Goal: Information Seeking & Learning: Find specific fact

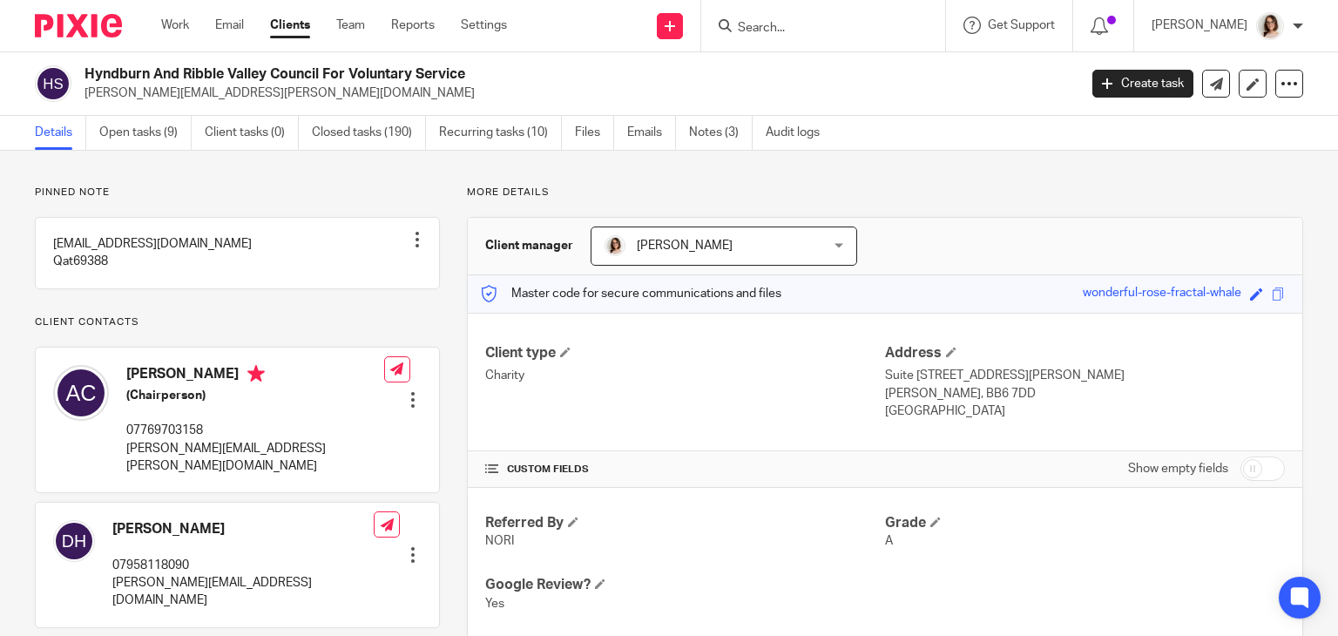
scroll to position [369, 0]
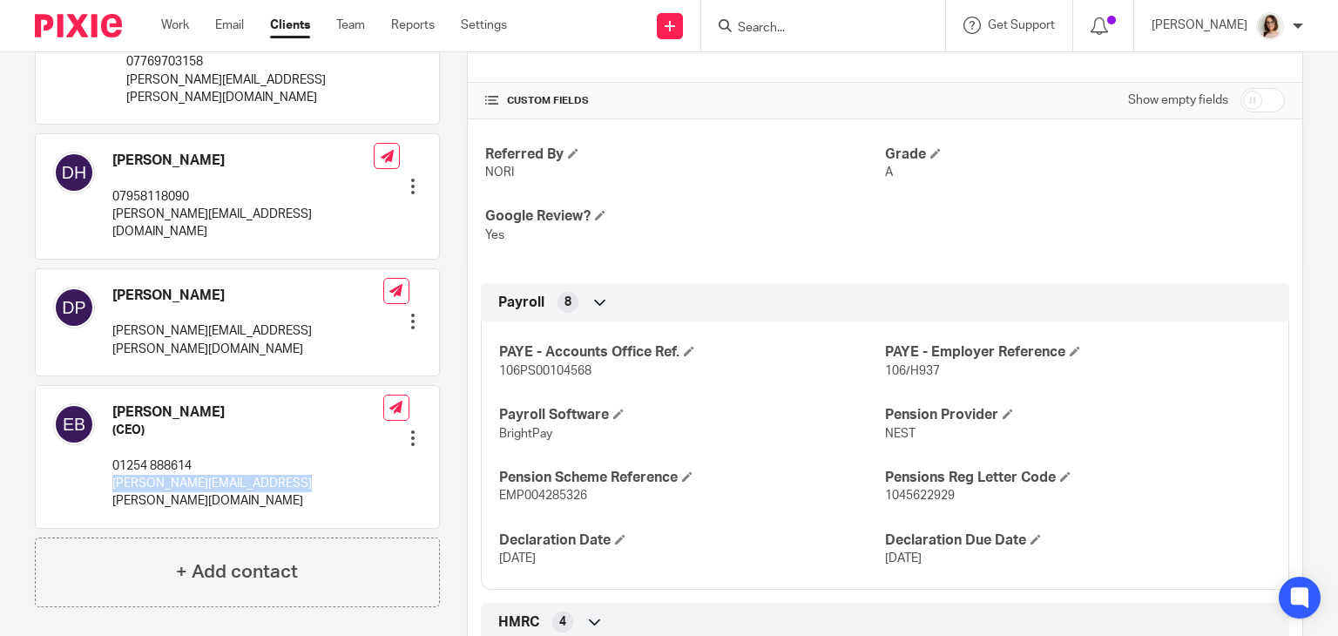
click at [228, 18] on link "Email" at bounding box center [229, 25] width 29 height 17
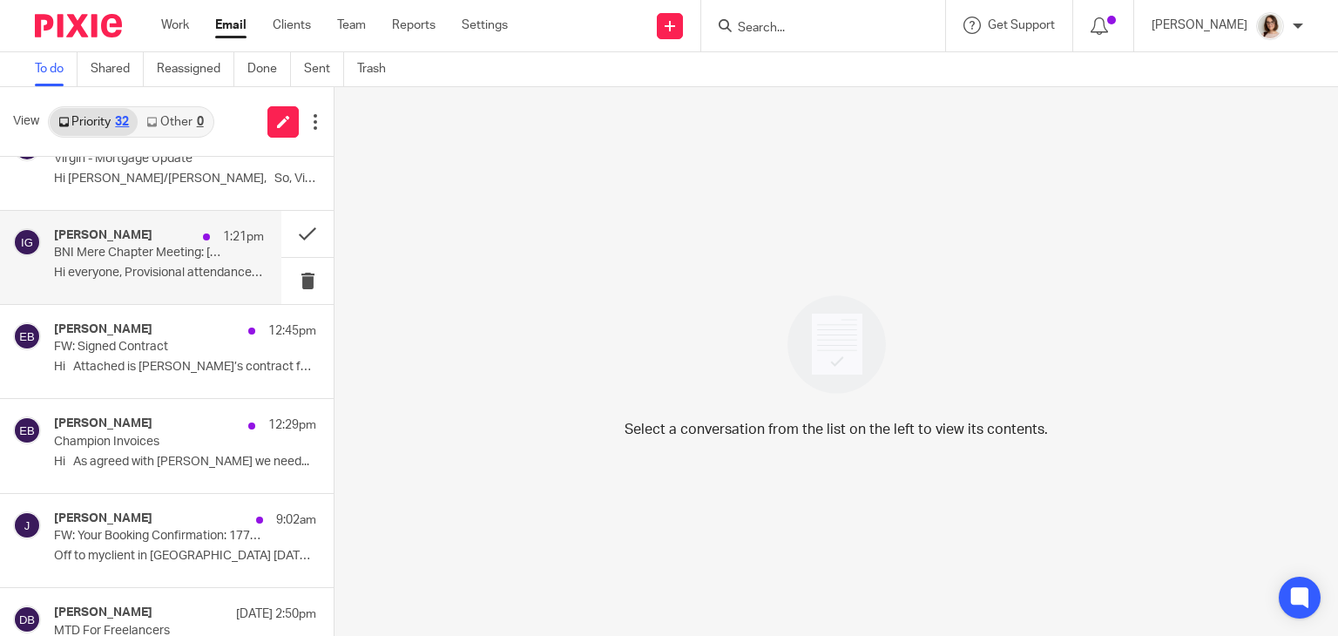
scroll to position [136, 0]
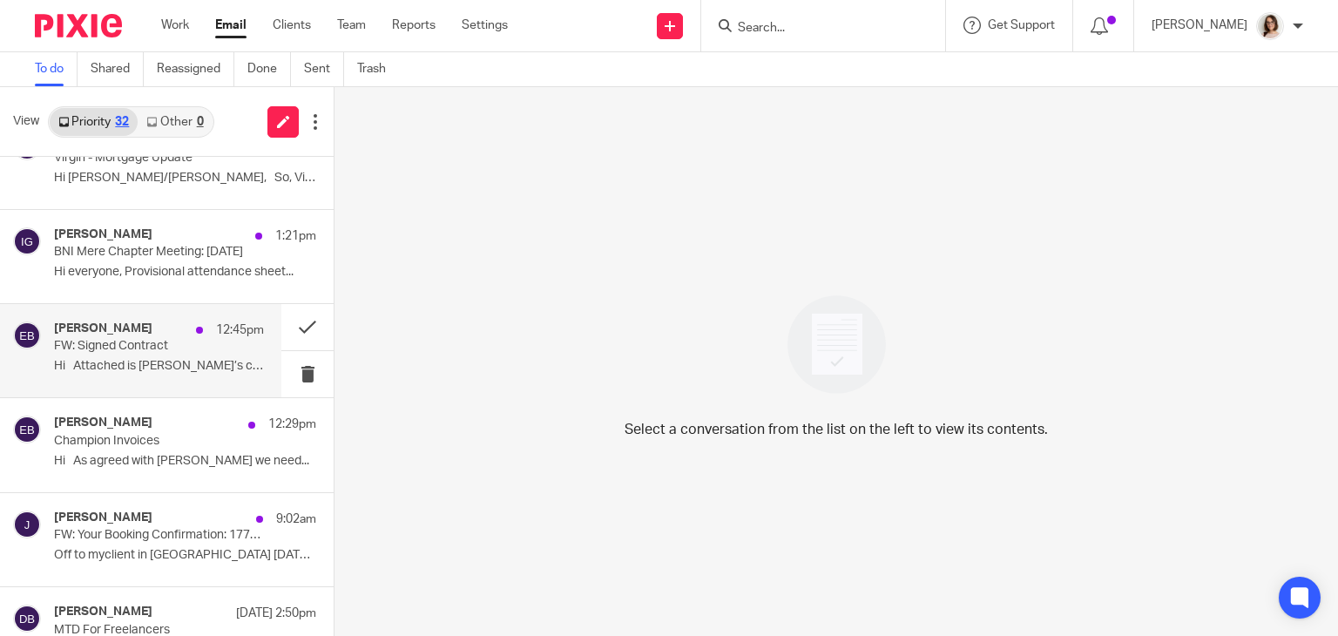
click at [177, 362] on p "Hi Attached is [PERSON_NAME]’s contract for..." at bounding box center [159, 366] width 210 height 15
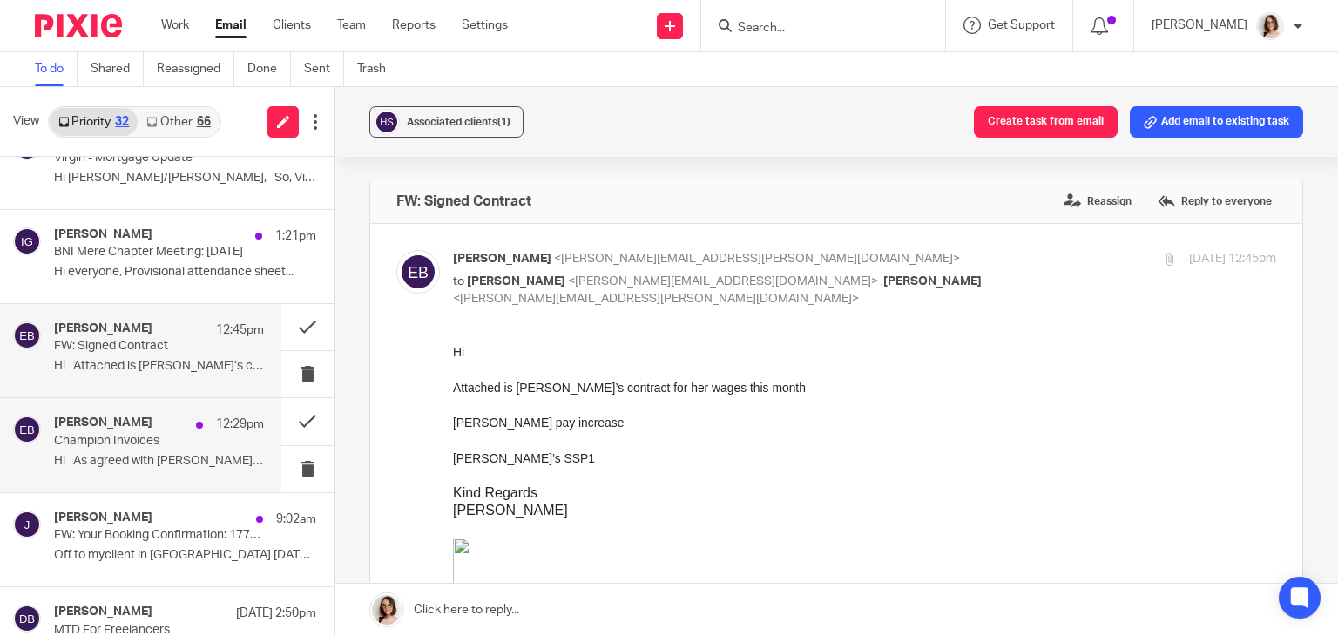
scroll to position [0, 0]
click at [146, 446] on p "Champion Invoices" at bounding box center [138, 441] width 168 height 15
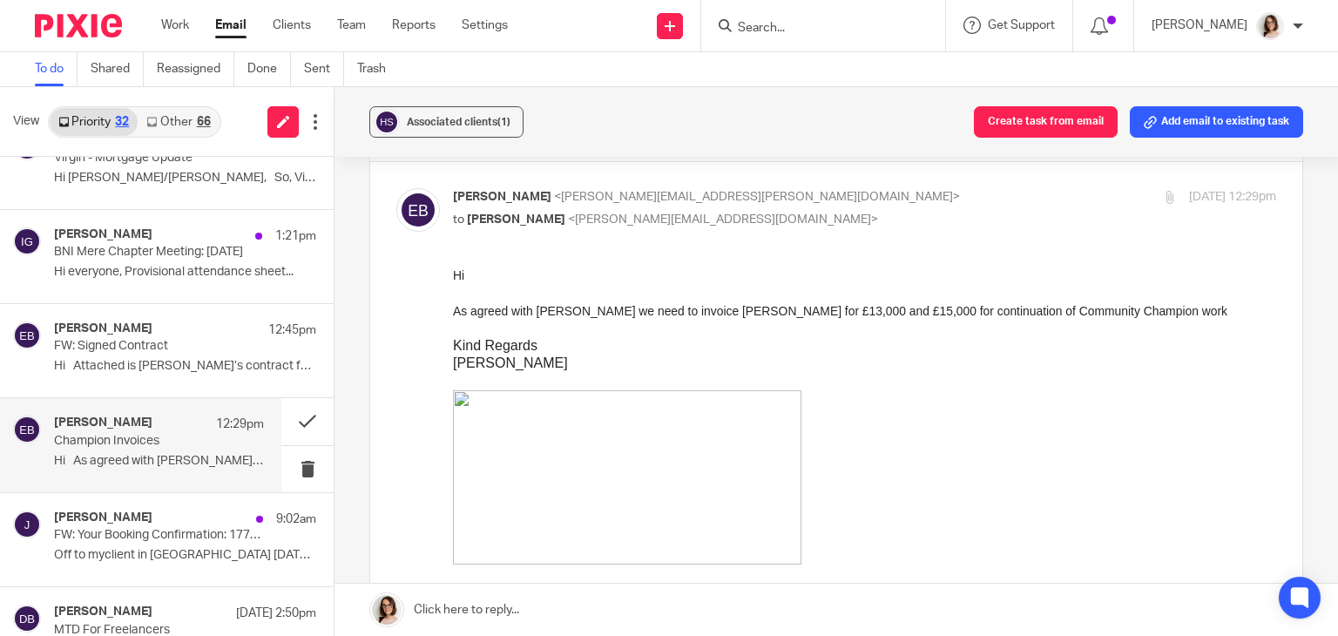
scroll to position [63, 0]
drag, startPoint x: 1134, startPoint y: 308, endPoint x: 902, endPoint y: 318, distance: 232.8
click at [902, 318] on p "As agreed with [PERSON_NAME] we need to invoice [PERSON_NAME] for £13,000 and £…" at bounding box center [864, 309] width 823 height 17
copy p "continuation of Community Champion work"
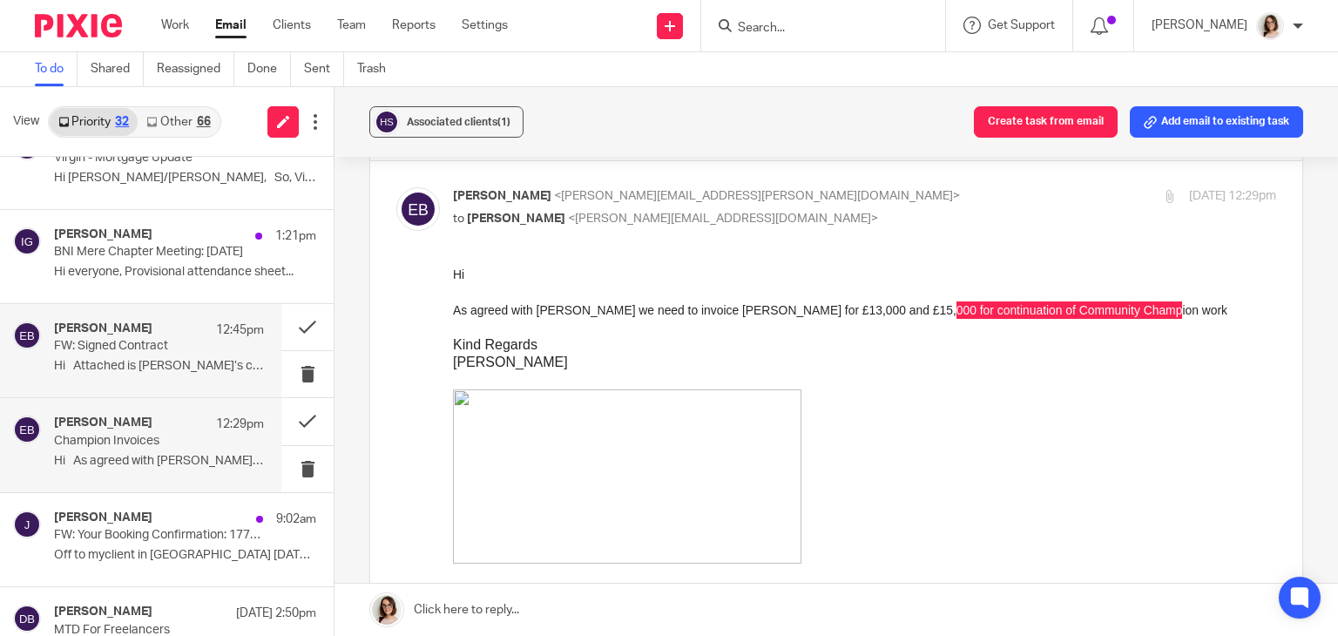
click at [143, 359] on p "Hi Attached is [PERSON_NAME]’s contract for..." at bounding box center [159, 366] width 210 height 15
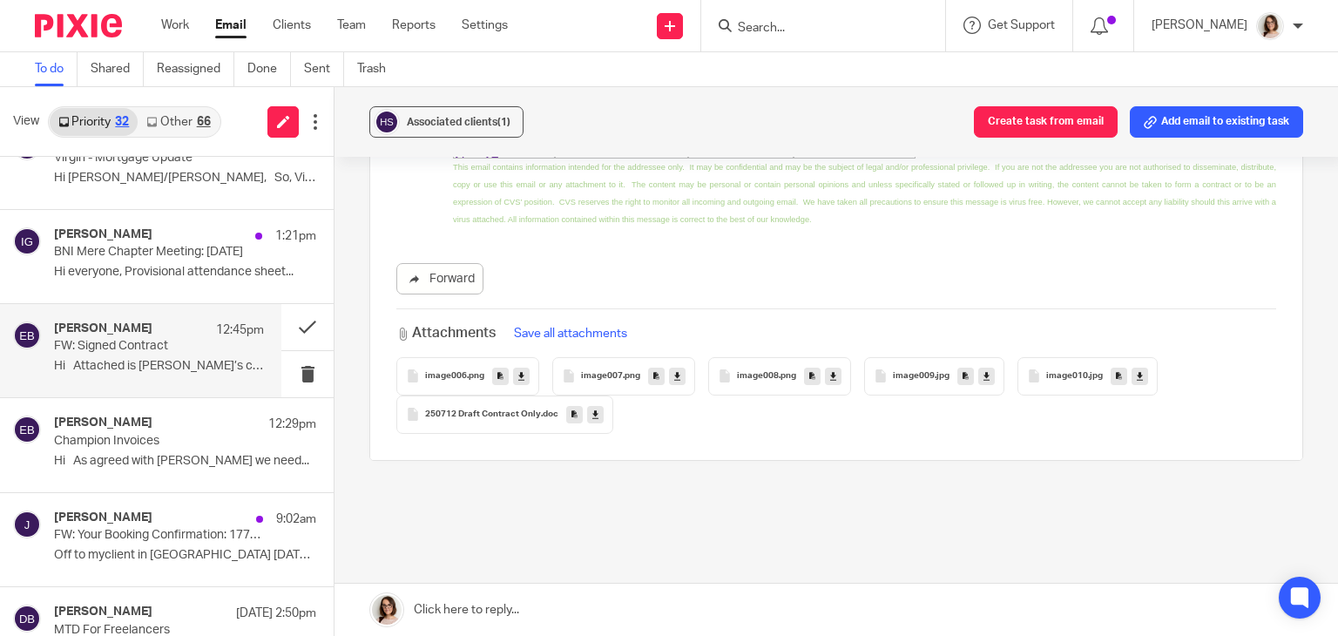
scroll to position [687, 0]
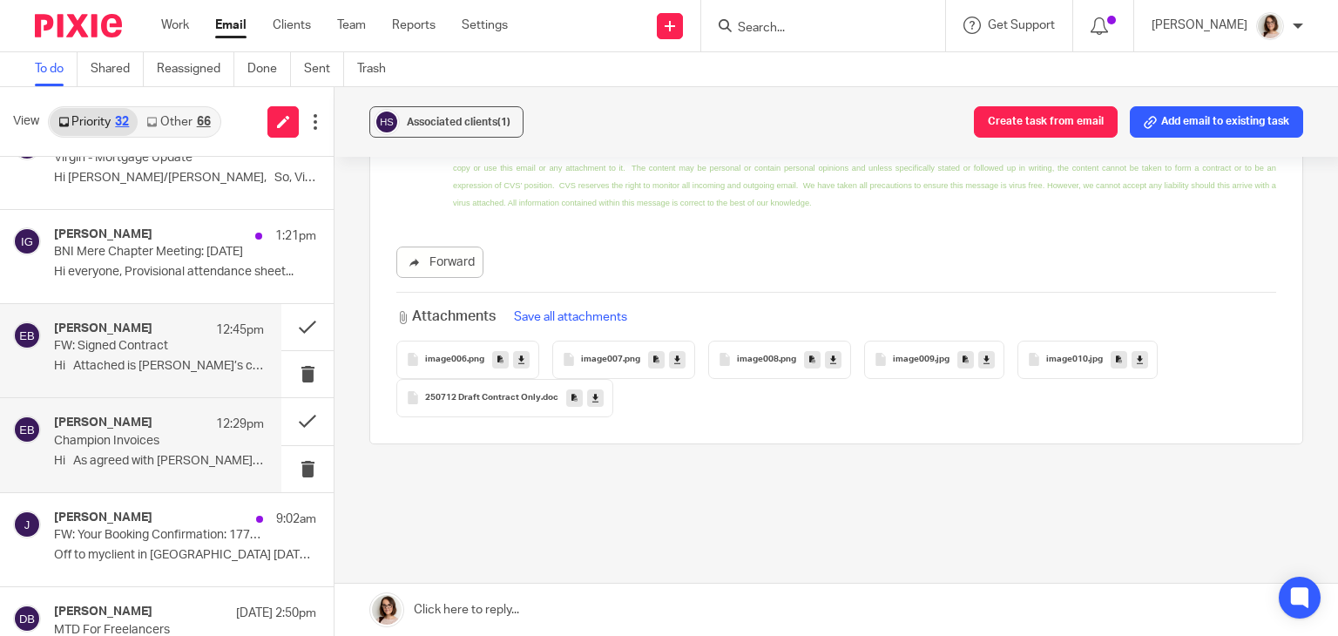
click at [209, 433] on div "[PERSON_NAME] 12:29pm Champion Invoices Hi As agreed with [PERSON_NAME] we need…" at bounding box center [159, 445] width 210 height 58
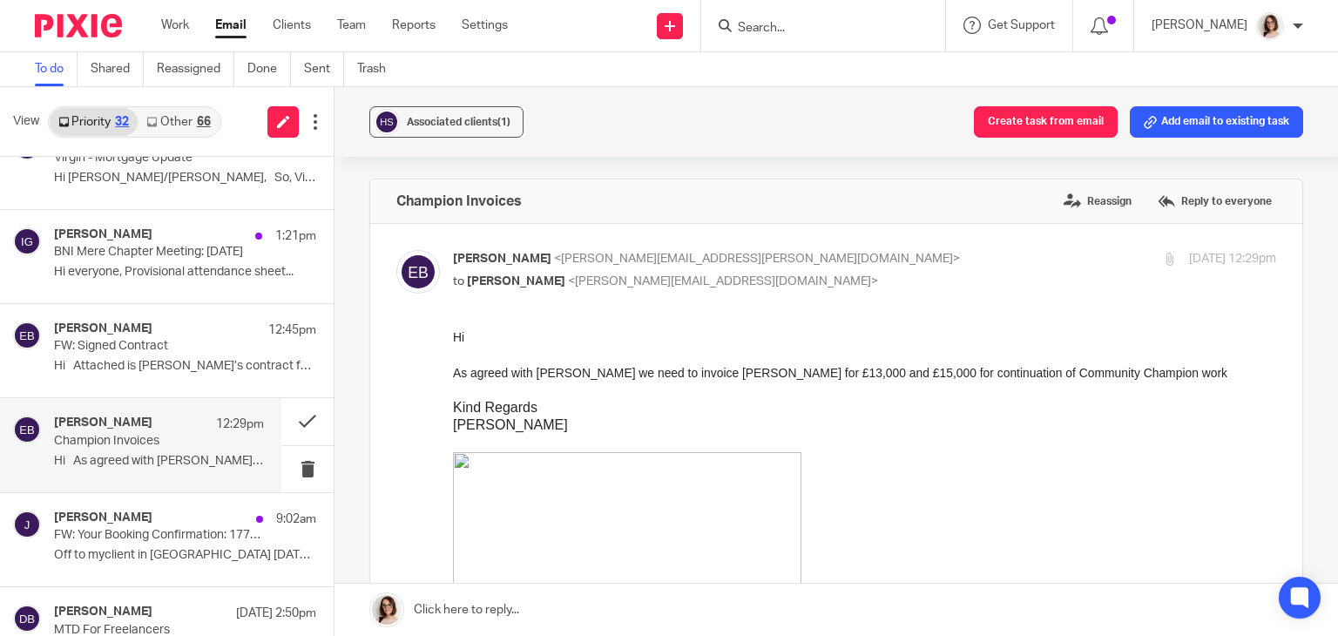
scroll to position [0, 0]
click at [285, 423] on button at bounding box center [307, 421] width 52 height 46
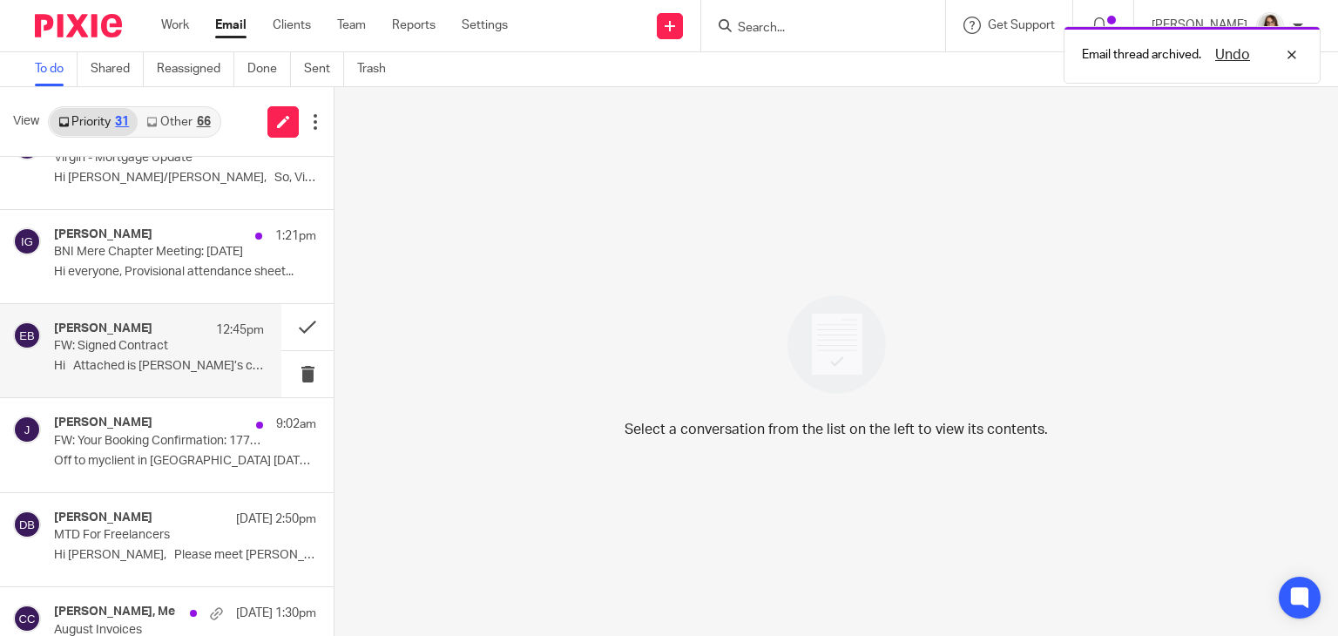
click at [146, 366] on p "Hi Attached is [PERSON_NAME]’s contract for..." at bounding box center [159, 366] width 210 height 15
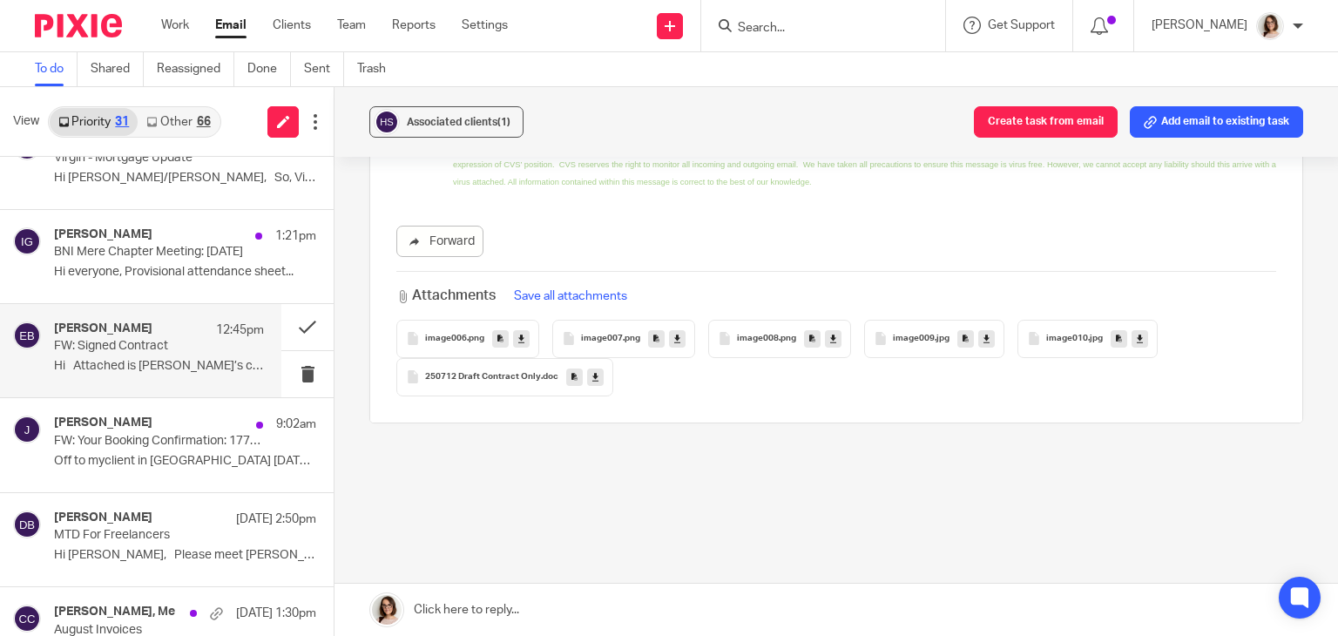
scroll to position [716, 0]
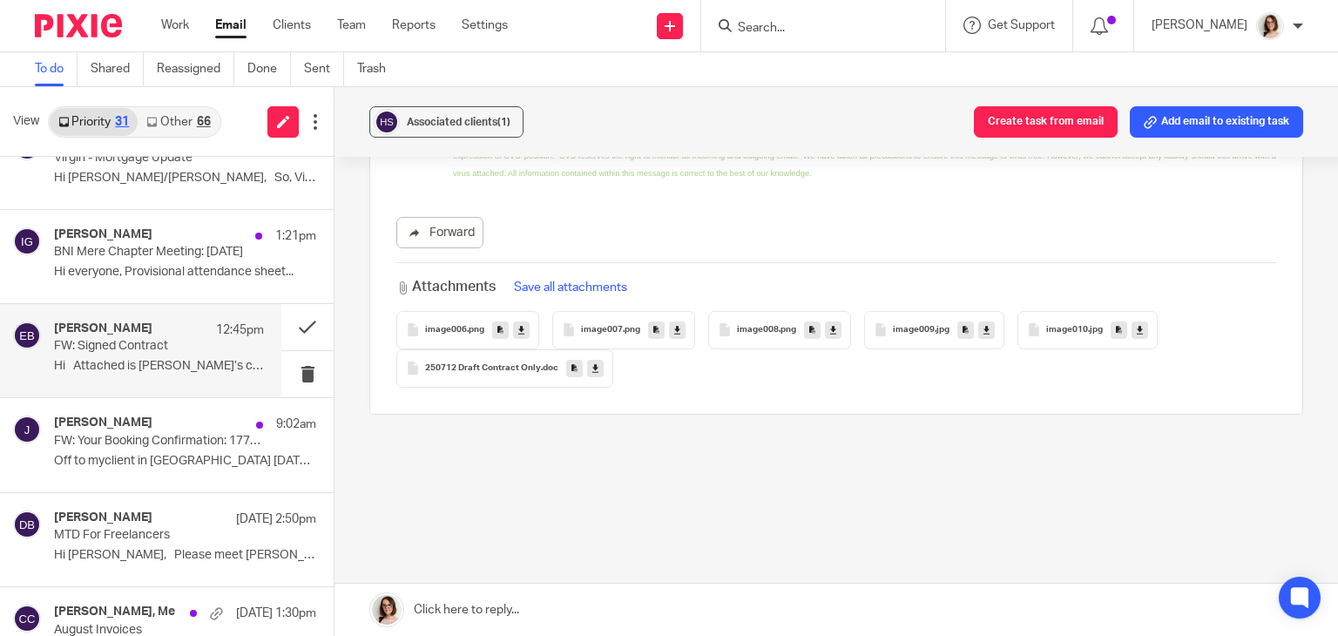
click at [526, 369] on span "250712 Draft Contract Only" at bounding box center [483, 368] width 116 height 10
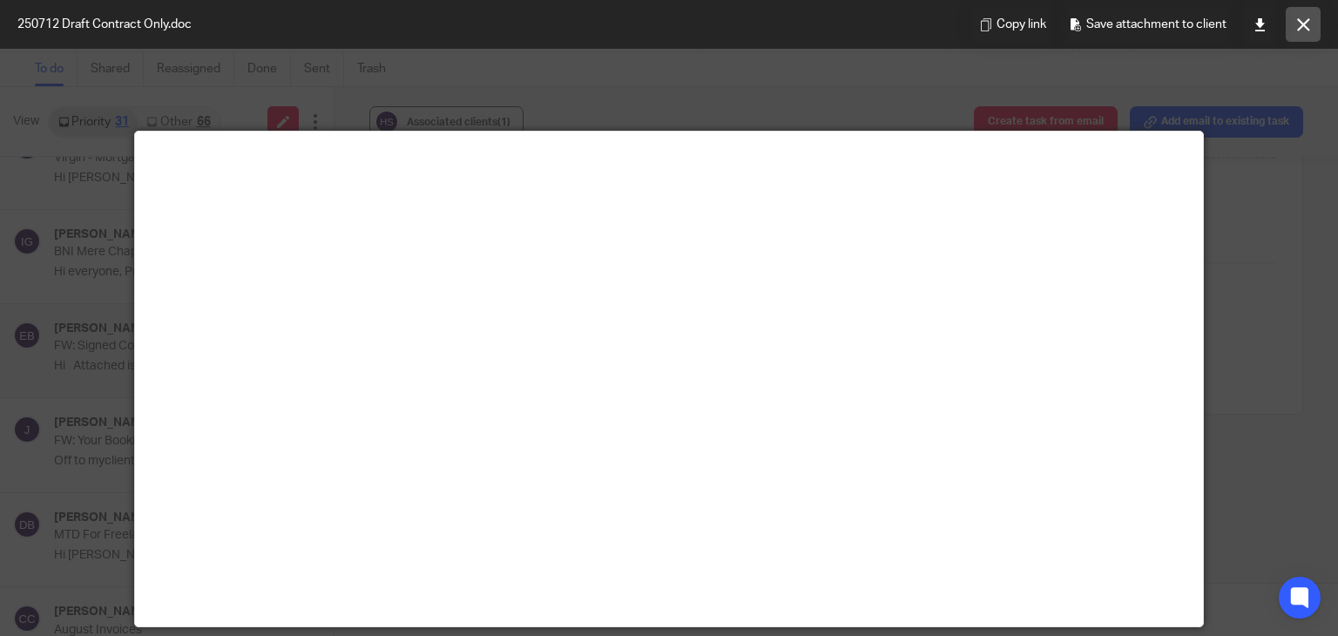
click at [1304, 23] on icon at bounding box center [1303, 24] width 13 height 13
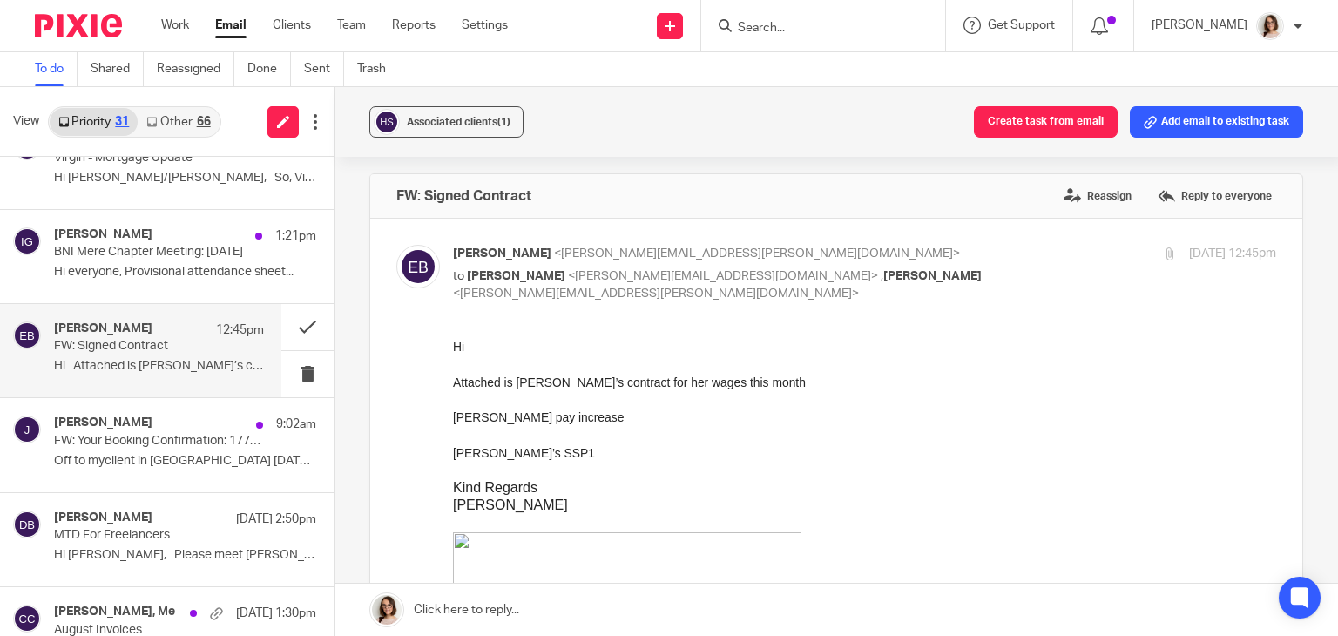
scroll to position [0, 0]
